Goal: Book appointment/travel/reservation

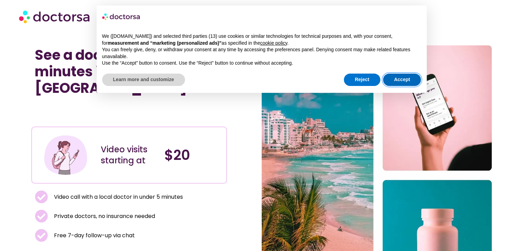
click at [403, 82] on button "Accept" at bounding box center [402, 80] width 38 height 12
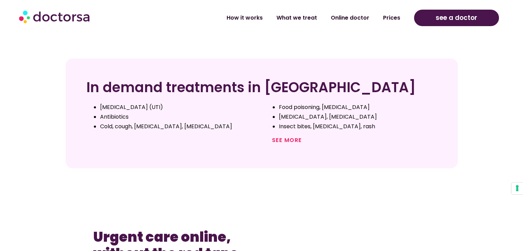
scroll to position [278, 0]
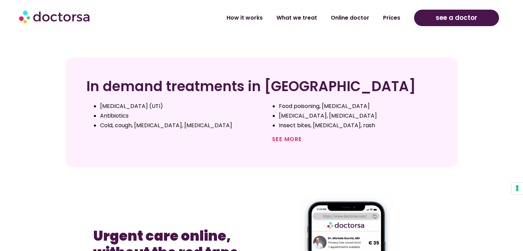
click at [286, 128] on div "Food poisoning, diarrhea Ear pain, sinus infection Insect bites, scabies, rash" at bounding box center [351, 116] width 179 height 36
click at [290, 135] on link "See more" at bounding box center [287, 139] width 30 height 8
click at [285, 137] on link "See more" at bounding box center [287, 139] width 30 height 8
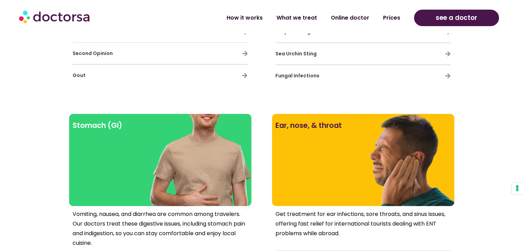
scroll to position [769, 0]
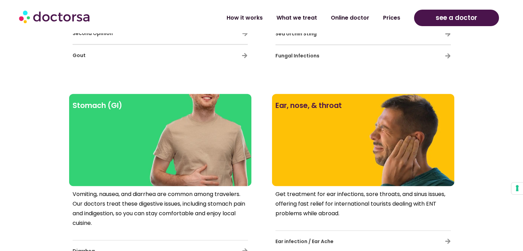
click at [325, 50] on h3 "Fungal Infections" at bounding box center [343, 56] width 135 height 14
click at [443, 55] on div "Fungal Infections" at bounding box center [363, 56] width 175 height 14
click at [450, 51] on div "Fungal Infections" at bounding box center [363, 56] width 175 height 14
click at [448, 53] on icon at bounding box center [448, 56] width 6 height 6
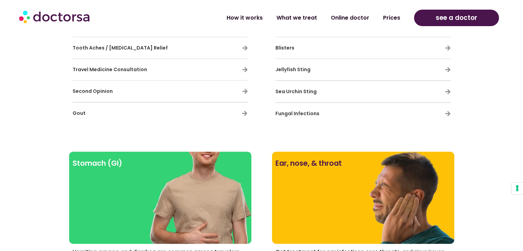
scroll to position [710, 0]
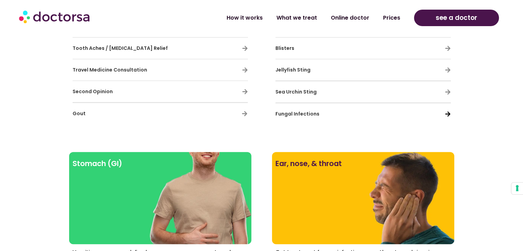
click at [445, 113] on icon at bounding box center [448, 114] width 6 height 6
click at [449, 113] on icon at bounding box center [448, 114] width 6 height 6
click at [281, 111] on span "Fungal Infections" at bounding box center [298, 113] width 44 height 7
click at [300, 113] on span "Fungal Infections" at bounding box center [298, 113] width 44 height 7
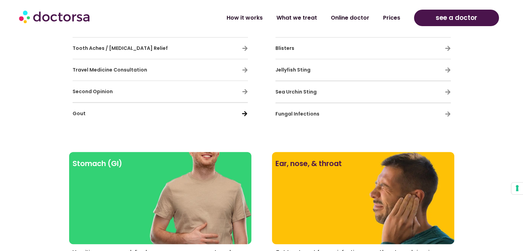
click at [246, 111] on icon at bounding box center [245, 114] width 6 height 6
click at [245, 91] on icon at bounding box center [245, 92] width 6 height 6
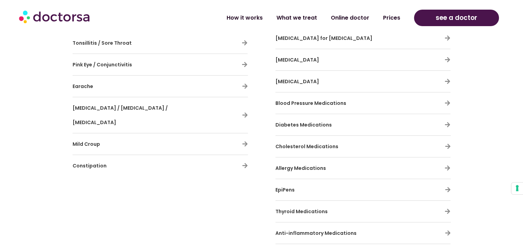
scroll to position [1986, 0]
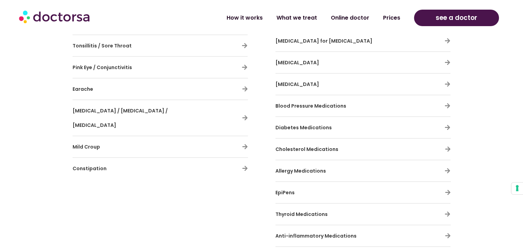
click at [437, 29] on div "see a doctor" at bounding box center [457, 17] width 92 height 23
click at [430, 14] on link "see a doctor" at bounding box center [456, 18] width 85 height 17
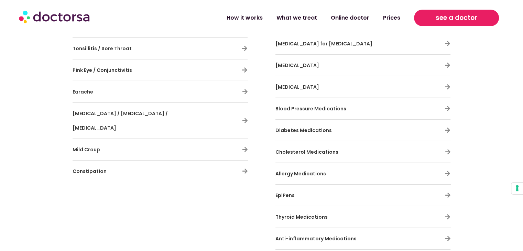
click at [435, 17] on link "see a doctor" at bounding box center [456, 18] width 85 height 17
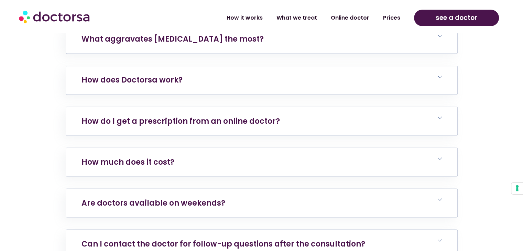
scroll to position [3833, 0]
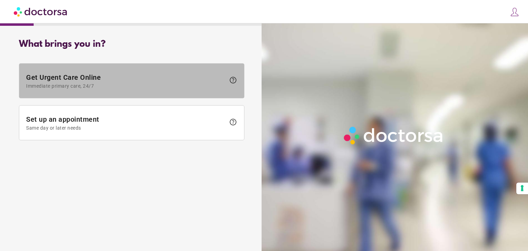
click at [129, 86] on span "Immediate primary care, 24/7" at bounding box center [126, 86] width 200 height 6
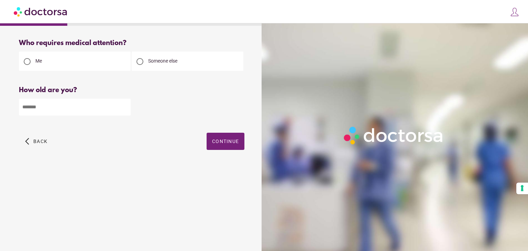
click at [157, 56] on div "Someone else" at bounding box center [188, 61] width 112 height 19
click at [140, 61] on div at bounding box center [140, 61] width 7 height 7
click at [73, 107] on input "number" at bounding box center [75, 107] width 112 height 17
type input "**"
click at [217, 143] on span "Continue" at bounding box center [225, 142] width 27 height 6
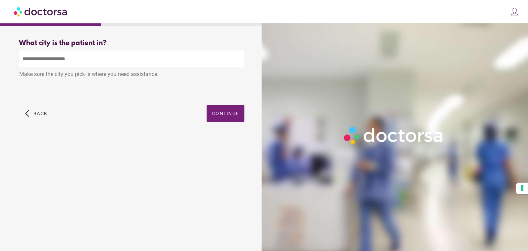
click at [79, 58] on input "text" at bounding box center [132, 59] width 226 height 17
click at [226, 120] on span "button" at bounding box center [226, 113] width 38 height 17
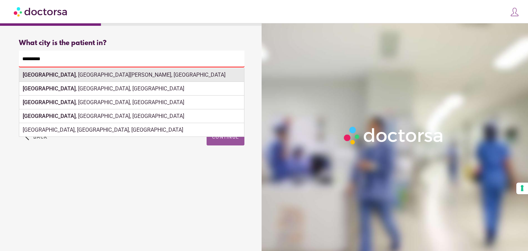
click at [85, 77] on div "Monterrey , Nuevo Leon, Mexico" at bounding box center [131, 75] width 225 height 14
type input "**********"
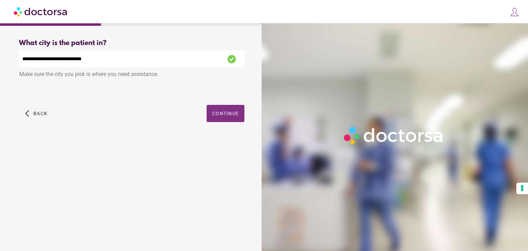
click at [222, 119] on span "button" at bounding box center [226, 113] width 38 height 17
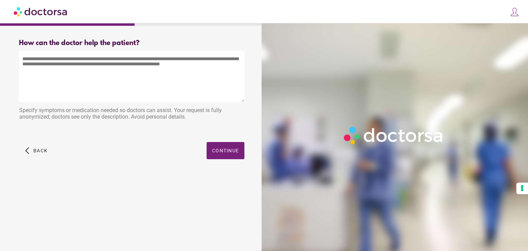
click at [104, 73] on textarea at bounding box center [132, 77] width 226 height 52
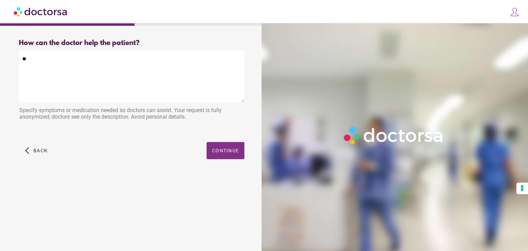
type textarea "**"
click at [229, 144] on span "button" at bounding box center [226, 150] width 38 height 17
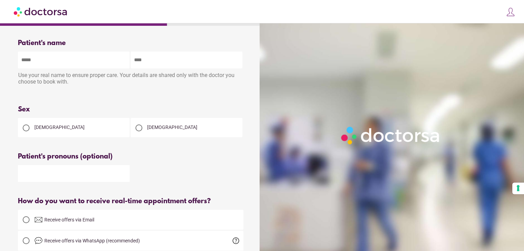
click at [81, 58] on input "text" at bounding box center [74, 60] width 112 height 17
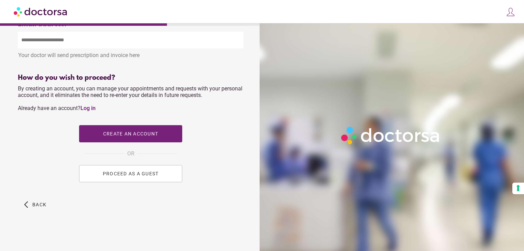
scroll to position [260, 0]
click at [141, 177] on button "PROCEED AS A GUEST" at bounding box center [130, 173] width 103 height 17
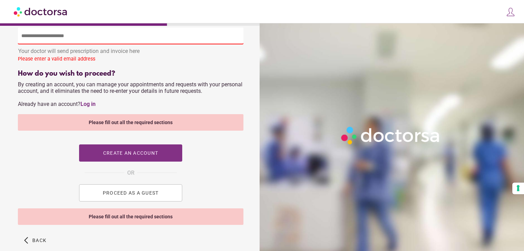
scroll to position [0, 0]
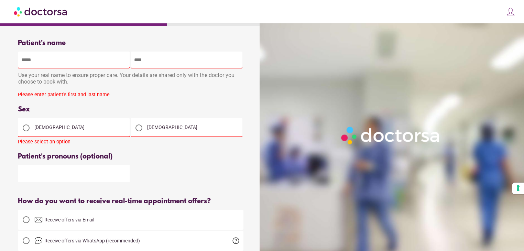
click at [68, 62] on input "text" at bounding box center [74, 60] width 112 height 17
type input "*****"
click at [179, 64] on input "text" at bounding box center [187, 60] width 112 height 17
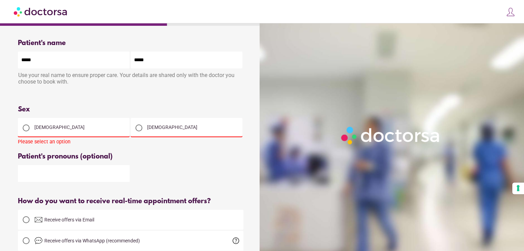
type input "*****"
click at [39, 133] on div "[DEMOGRAPHIC_DATA]" at bounding box center [74, 127] width 112 height 19
click at [26, 130] on div at bounding box center [26, 128] width 7 height 7
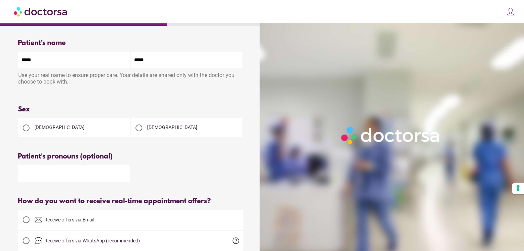
scroll to position [132, 0]
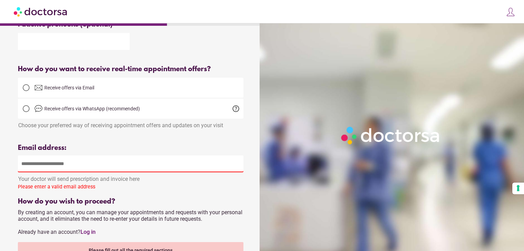
click at [44, 167] on input "email" at bounding box center [131, 164] width 226 height 17
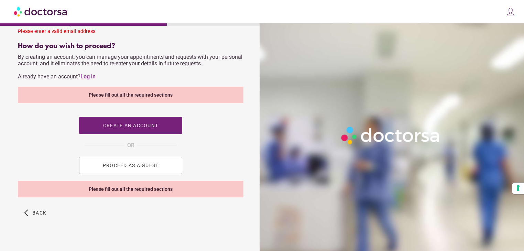
scroll to position [300, 0]
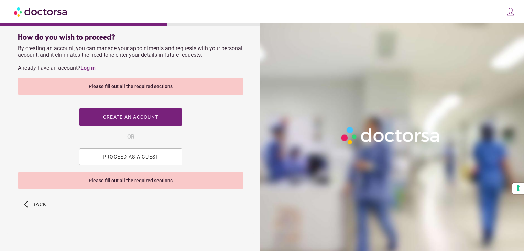
type input "**********"
click at [142, 159] on span "PROCEED AS A GUEST" at bounding box center [131, 157] width 56 height 6
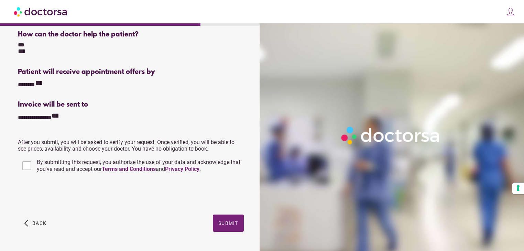
scroll to position [113, 0]
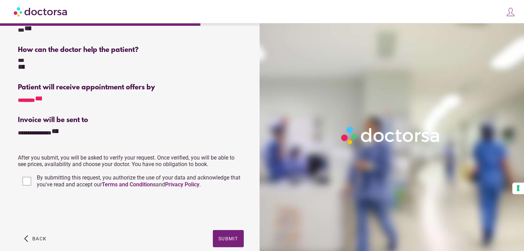
click at [42, 97] on icon "**********" at bounding box center [38, 98] width 7 height 7
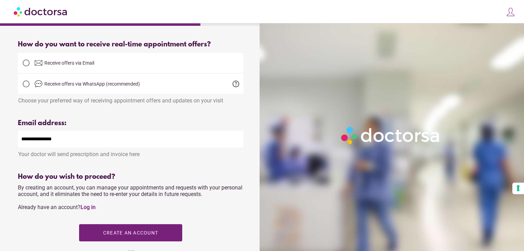
scroll to position [165, 0]
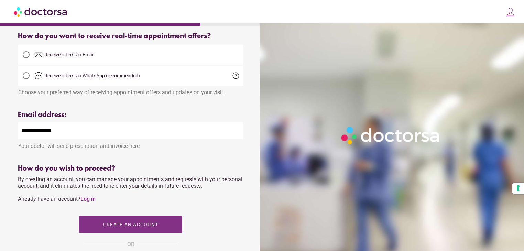
click at [135, 233] on span "button" at bounding box center [130, 224] width 103 height 17
type input "**********"
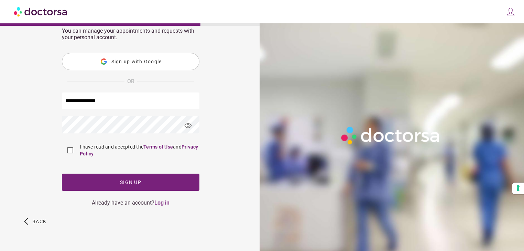
scroll to position [0, 0]
